Goal: Task Accomplishment & Management: Use online tool/utility

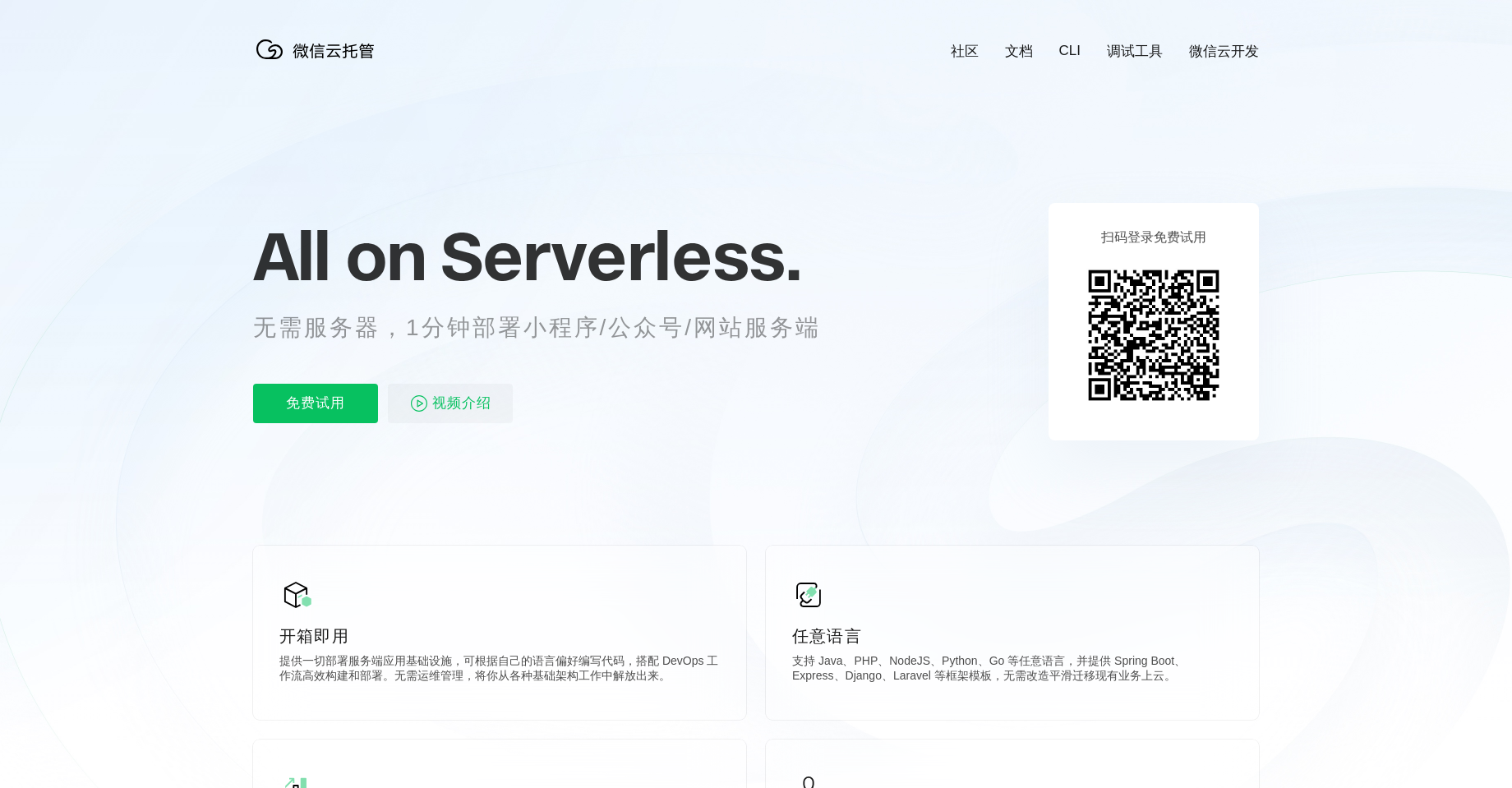
scroll to position [0, 2922]
drag, startPoint x: 432, startPoint y: 246, endPoint x: 890, endPoint y: 356, distance: 471.0
click at [943, 363] on icon at bounding box center [755, 443] width 1578 height 887
click at [814, 414] on div "免费试用 视频介绍" at bounding box center [557, 403] width 608 height 39
click at [121, 326] on icon at bounding box center [755, 443] width 1578 height 887
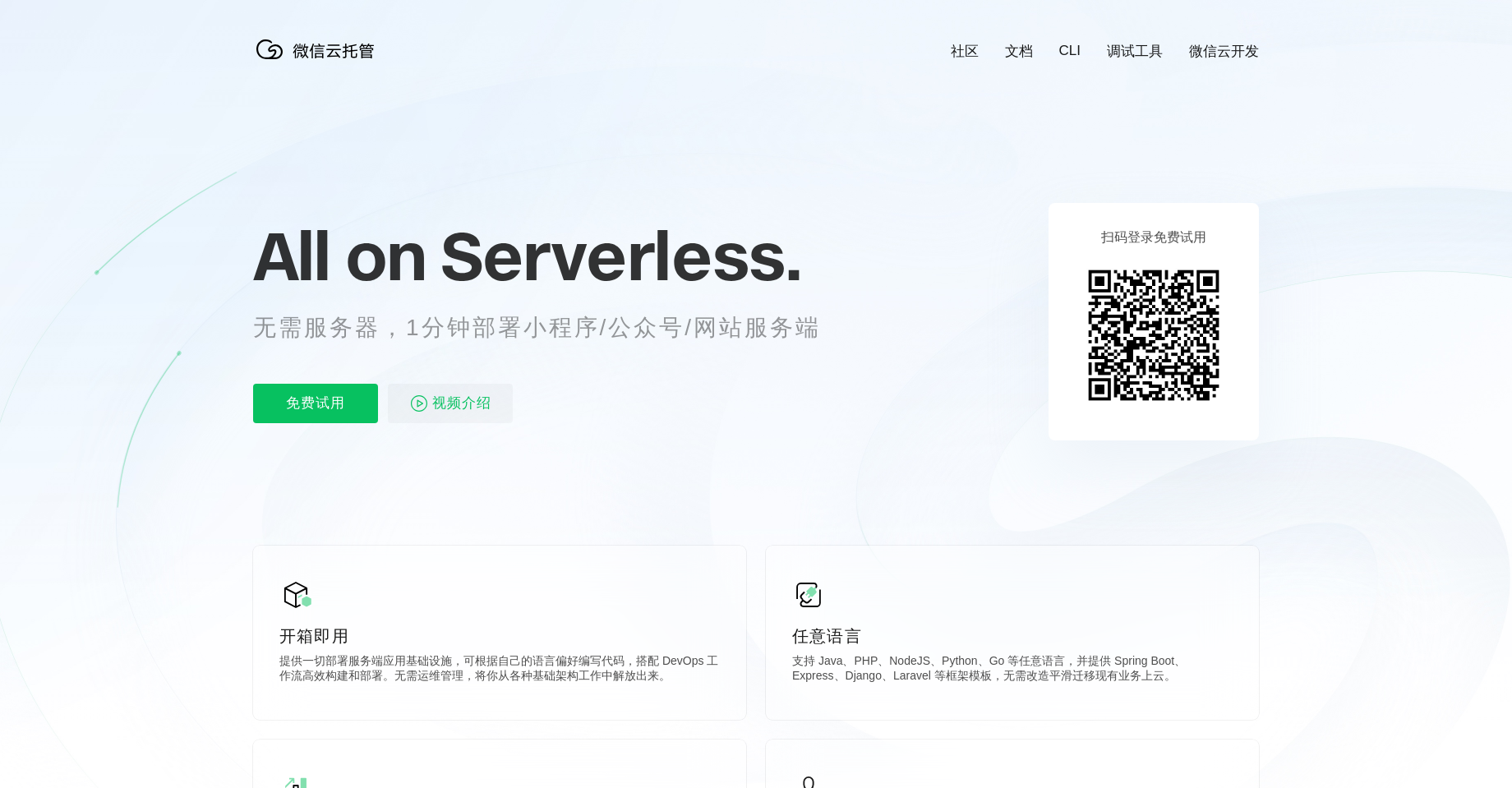
click at [1075, 47] on link "CLI" at bounding box center [1069, 50] width 21 height 16
click at [318, 400] on p "免费试用" at bounding box center [315, 403] width 125 height 39
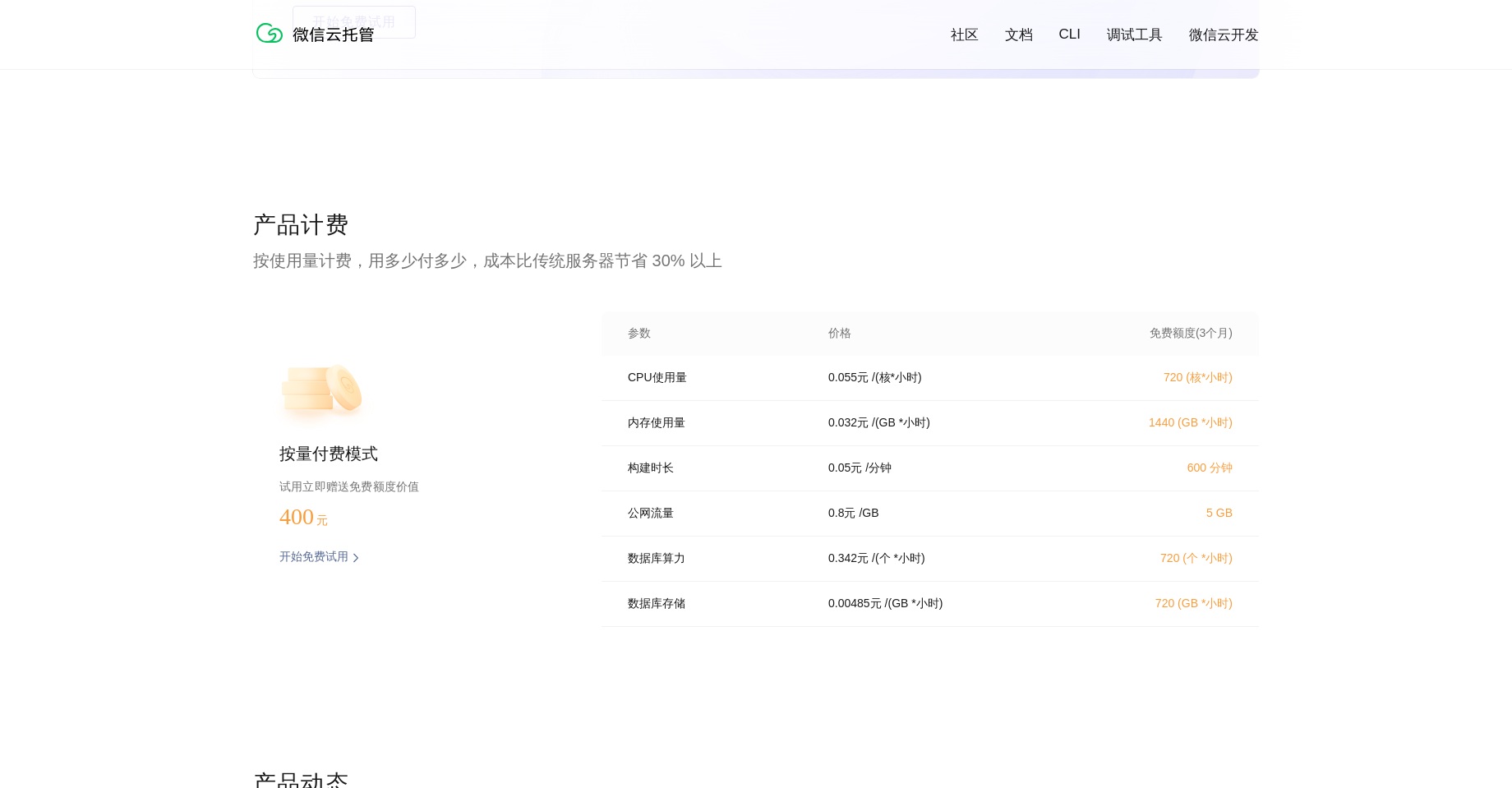
scroll to position [3203, 0]
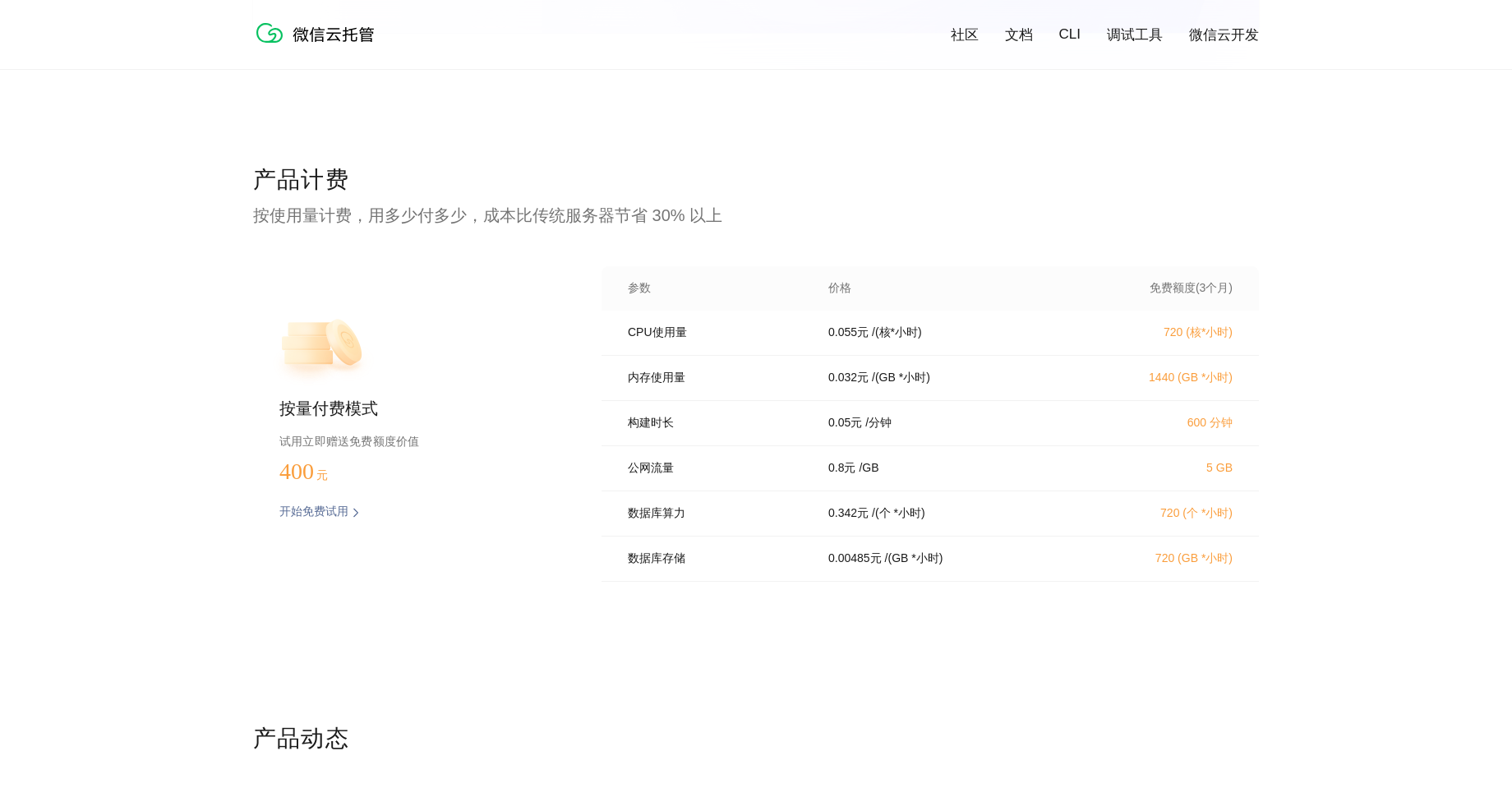
click at [209, 212] on div "产品计费 按使用量计费，用多少付多少，成本比传统服务器节省 30% 以上 按量付费模式 试用立即赠送免费额度价值 400 元 开始免费试用 预估费用 参数 价…" at bounding box center [756, 443] width 1512 height 558
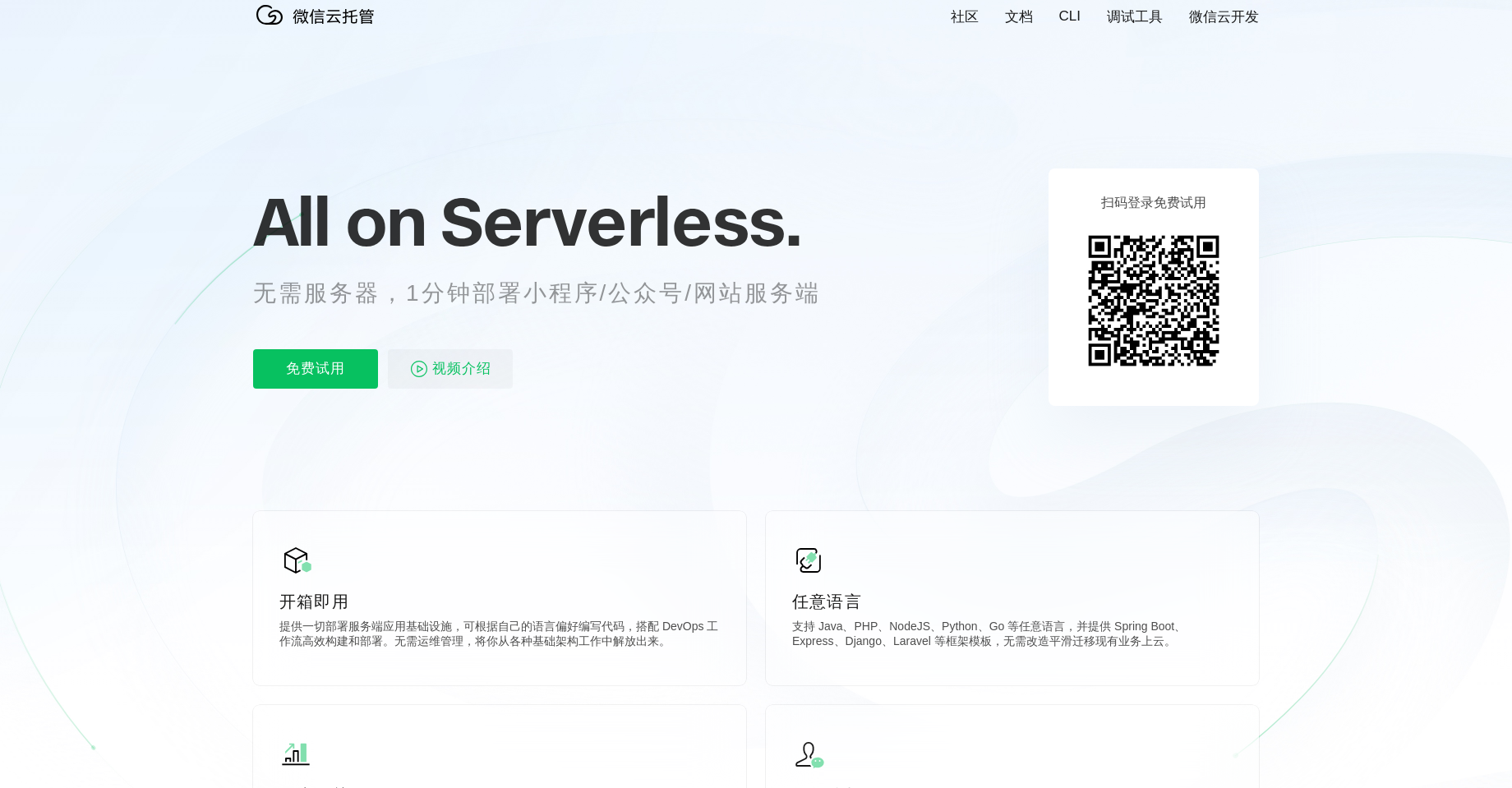
scroll to position [0, 0]
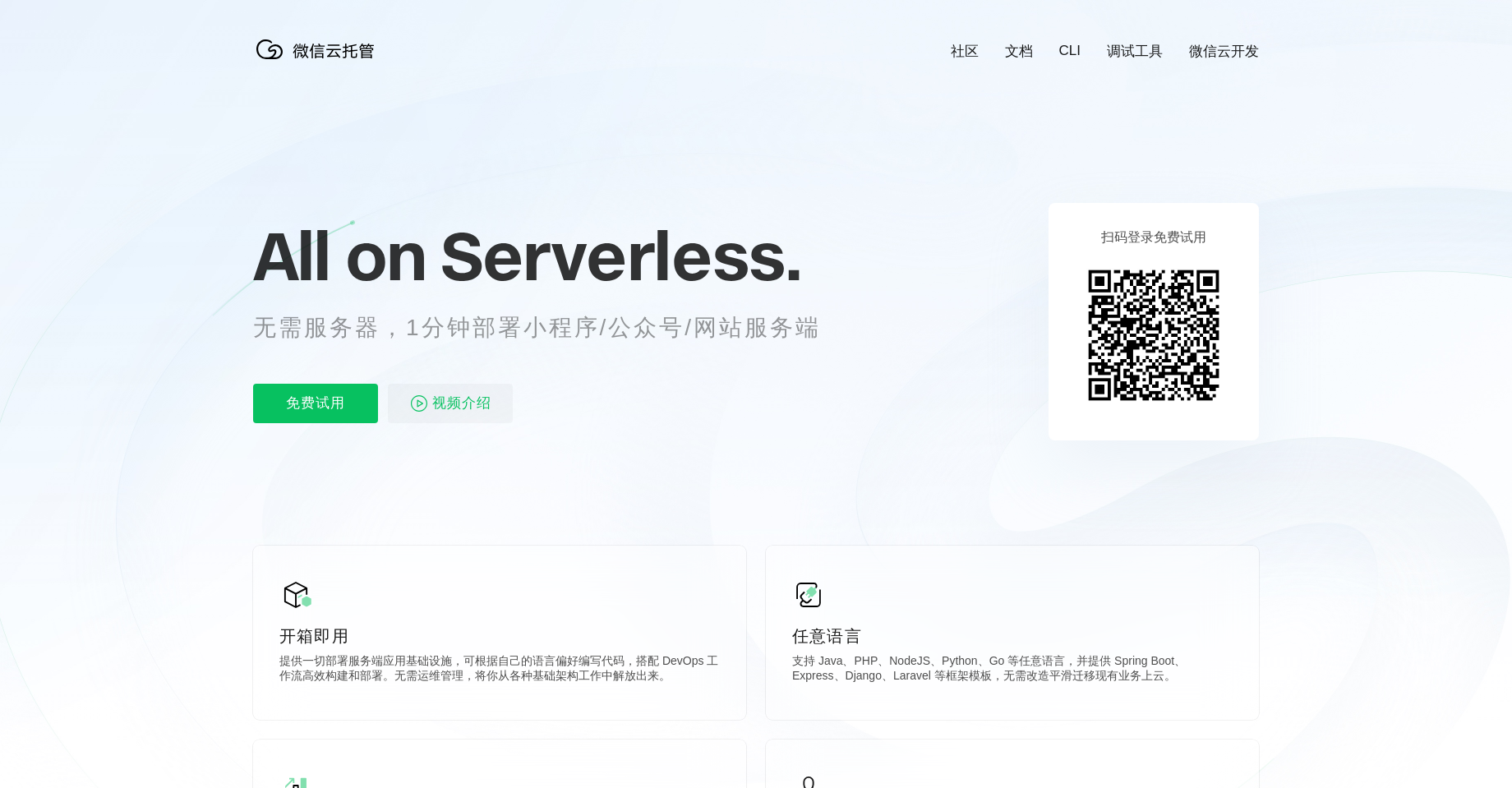
click at [1014, 57] on link "文档" at bounding box center [1018, 51] width 28 height 19
